Goal: Transaction & Acquisition: Purchase product/service

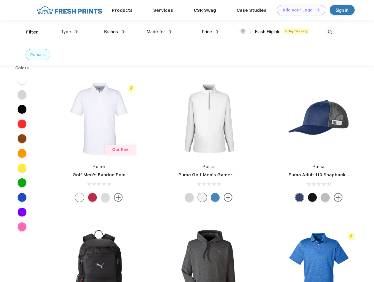
click at [299, 10] on link "Add your Logo Design Tool" at bounding box center [301, 10] width 48 height 10
click at [0, 0] on div "Design Tool" at bounding box center [0, 0] width 0 height 0
click at [315, 10] on link "Add your Logo Design Tool" at bounding box center [301, 10] width 48 height 10
click at [28, 32] on div "Filter" at bounding box center [32, 32] width 12 height 7
click at [69, 32] on span "Type" at bounding box center [66, 31] width 10 height 5
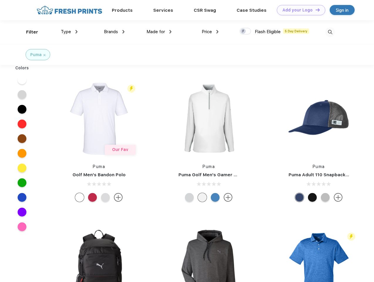
click at [114, 32] on span "Brands" at bounding box center [111, 31] width 14 height 5
click at [159, 32] on span "Made for" at bounding box center [156, 31] width 19 height 5
click at [210, 32] on span "Price" at bounding box center [207, 31] width 10 height 5
click at [246, 31] on div at bounding box center [245, 31] width 11 height 6
click at [244, 31] on input "checkbox" at bounding box center [242, 30] width 4 height 4
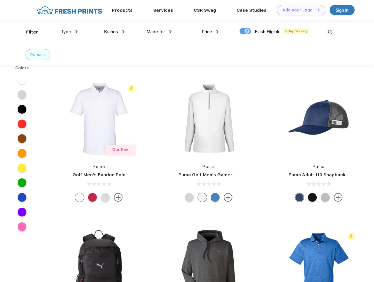
click at [330, 32] on img at bounding box center [331, 32] width 10 height 10
